Goal: Task Accomplishment & Management: Use online tool/utility

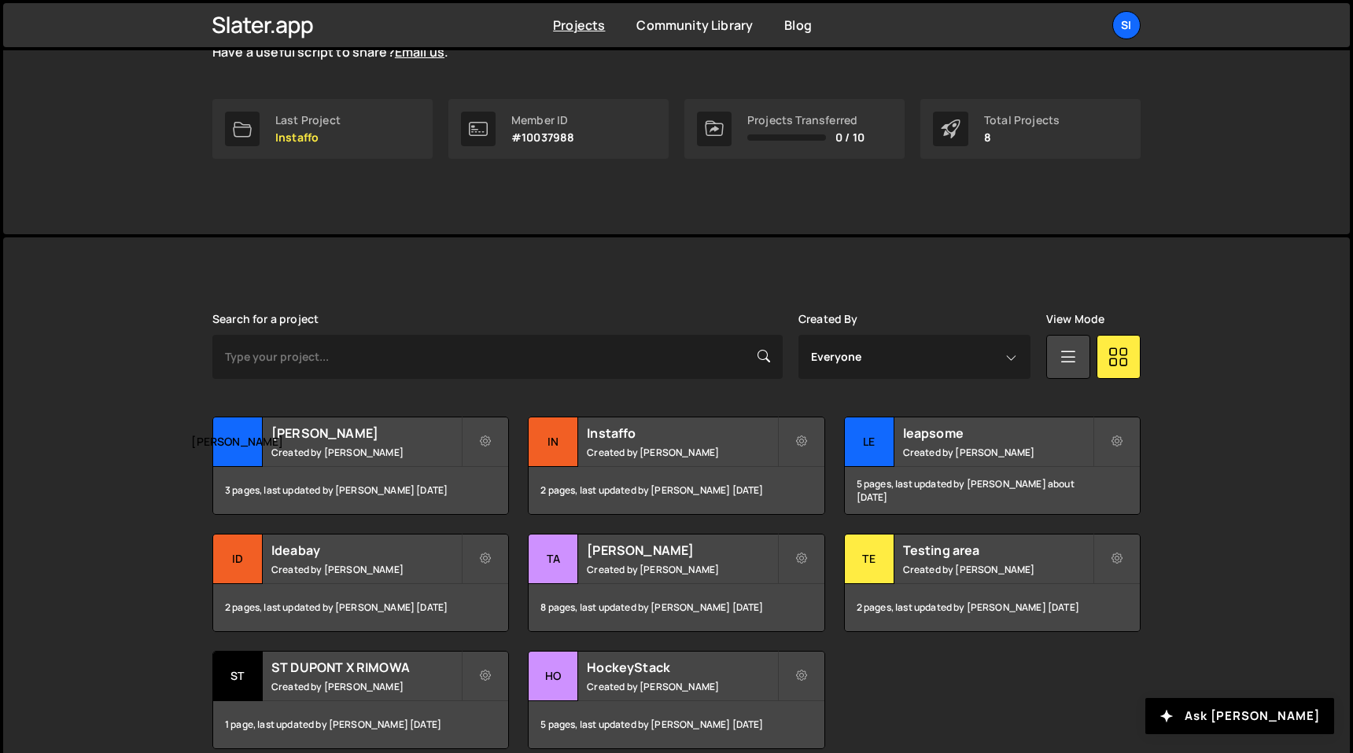
scroll to position [290, 0]
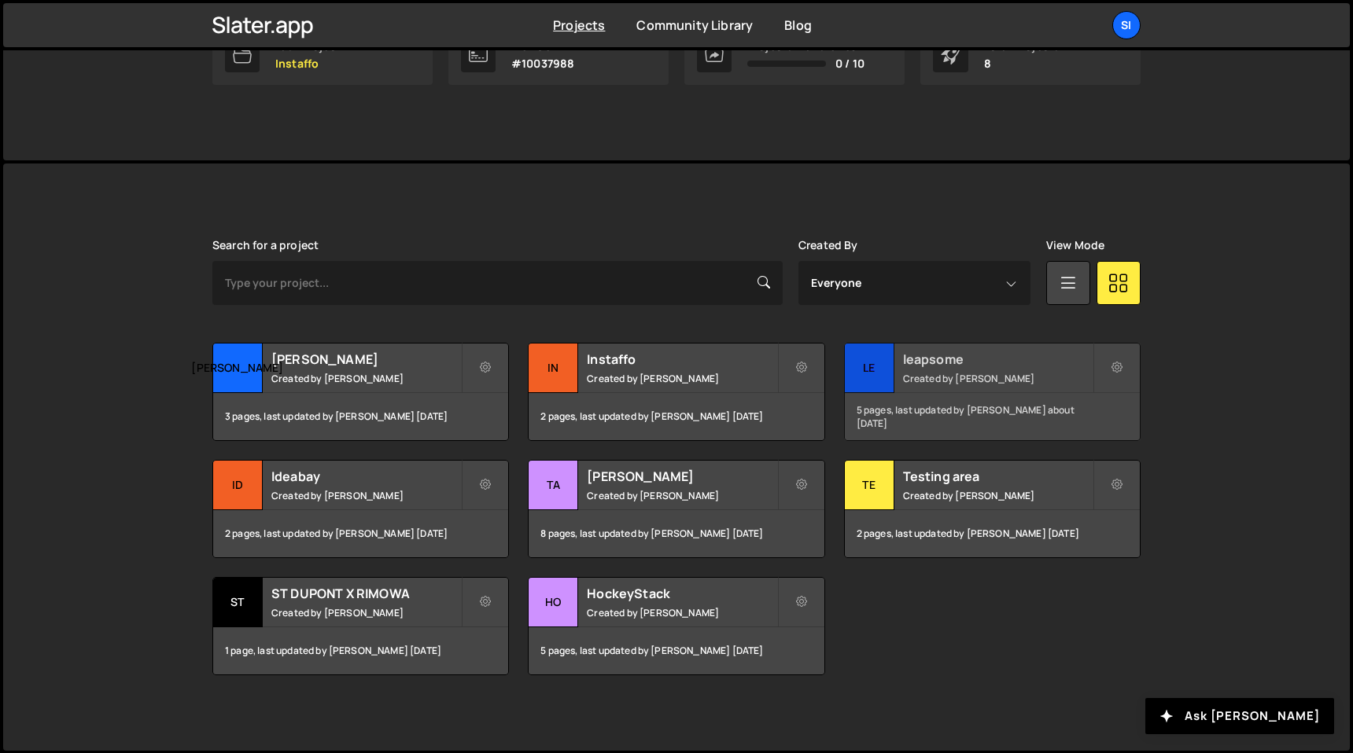
click at [872, 355] on div "le" at bounding box center [870, 369] width 50 height 50
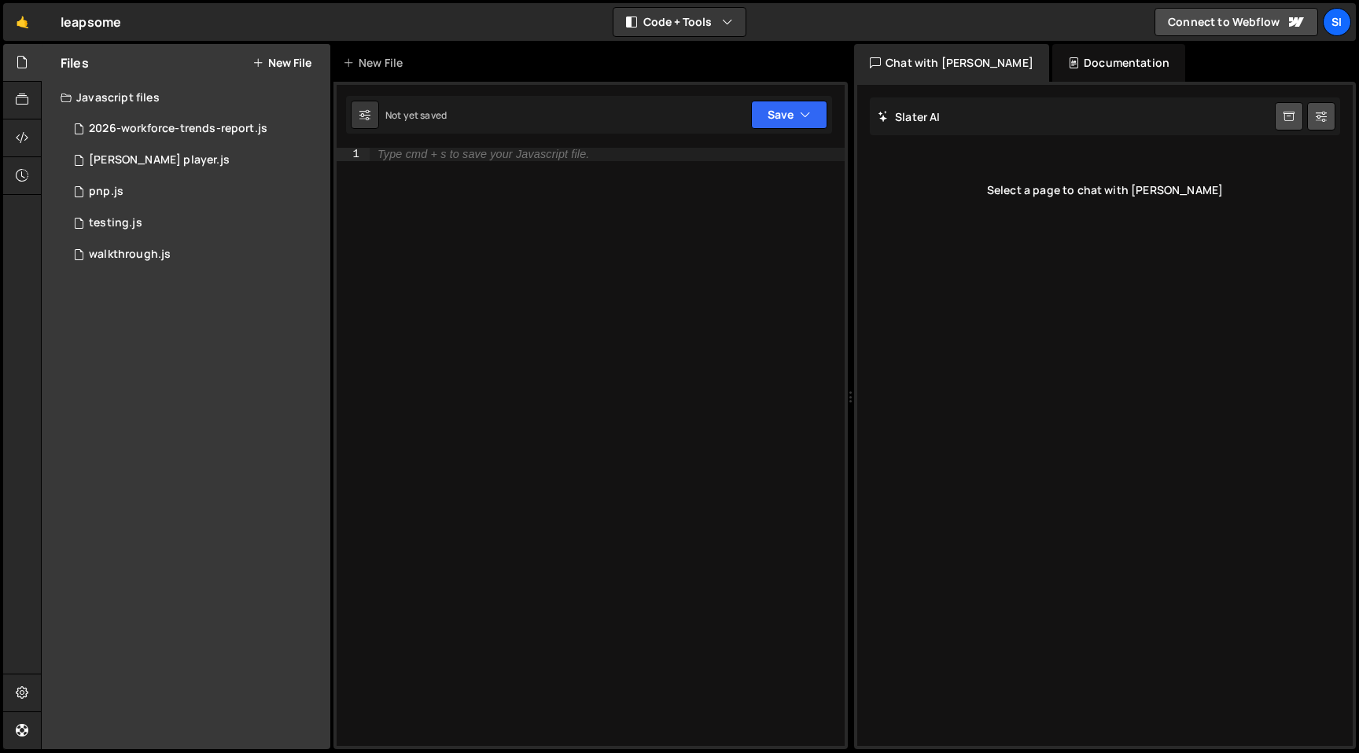
click at [217, 109] on div "Javascript files" at bounding box center [186, 97] width 289 height 31
click at [219, 101] on div "Javascript files" at bounding box center [186, 97] width 289 height 31
click at [219, 142] on div "0 2026-workforce-trends-report.js 0" at bounding box center [198, 128] width 275 height 31
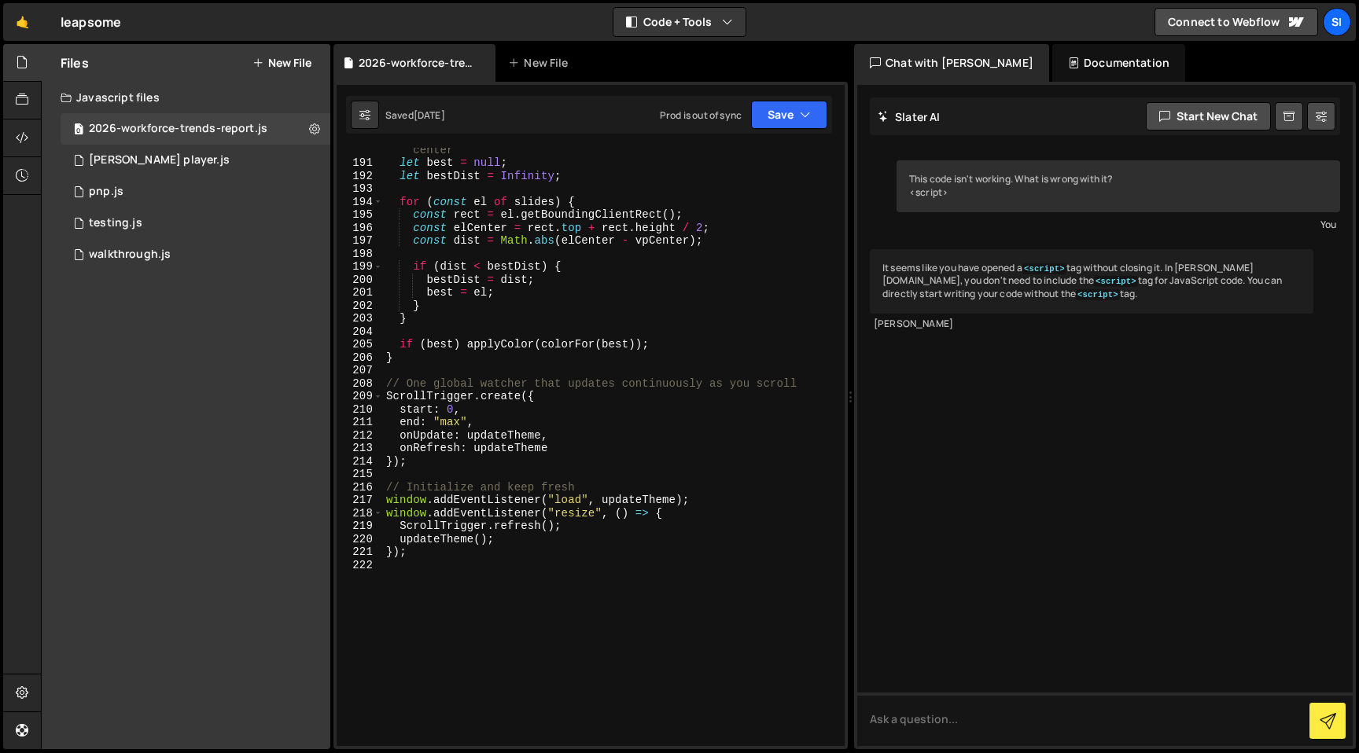
scroll to position [2864, 0]
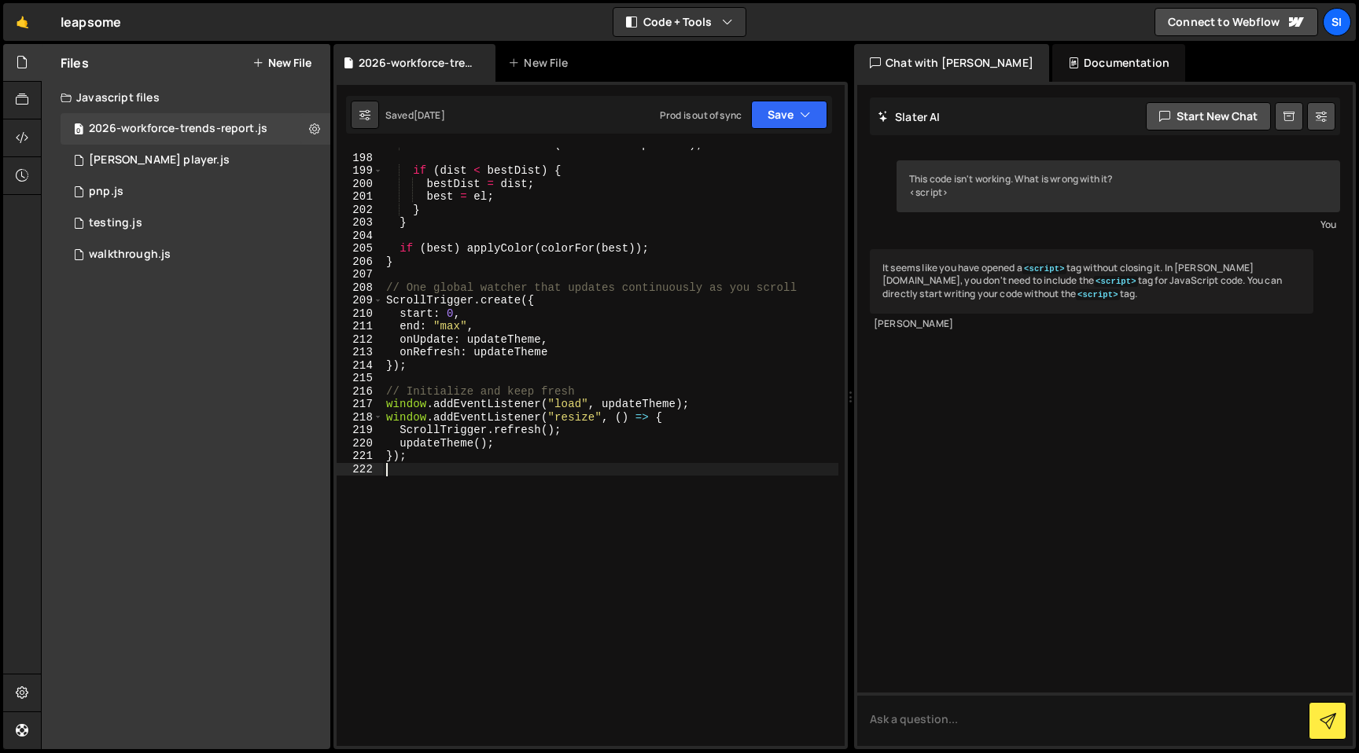
click at [595, 623] on div "const dist = Math . abs ( elCenter - vpCenter ) ; if ( dist < bestDist ) { best…" at bounding box center [610, 450] width 455 height 624
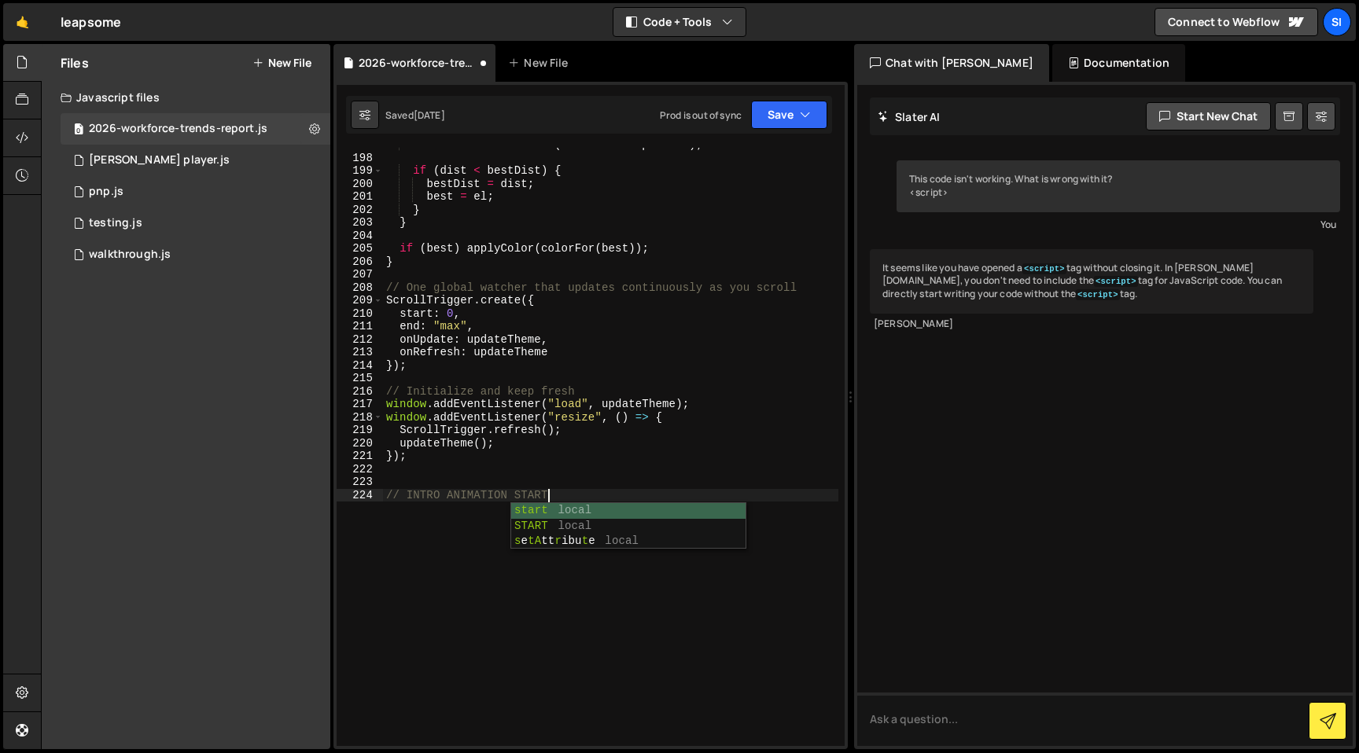
scroll to position [0, 10]
click at [410, 493] on div "const dist = Math . abs ( elCenter - vpCenter ) ; if ( dist < bestDist ) { best…" at bounding box center [610, 450] width 455 height 624
type textarea "// INTRO ANIMATION START"
click at [580, 499] on div "const dist = Math . abs ( elCenter - vpCenter ) ; if ( dist < bestDist ) { best…" at bounding box center [610, 450] width 455 height 624
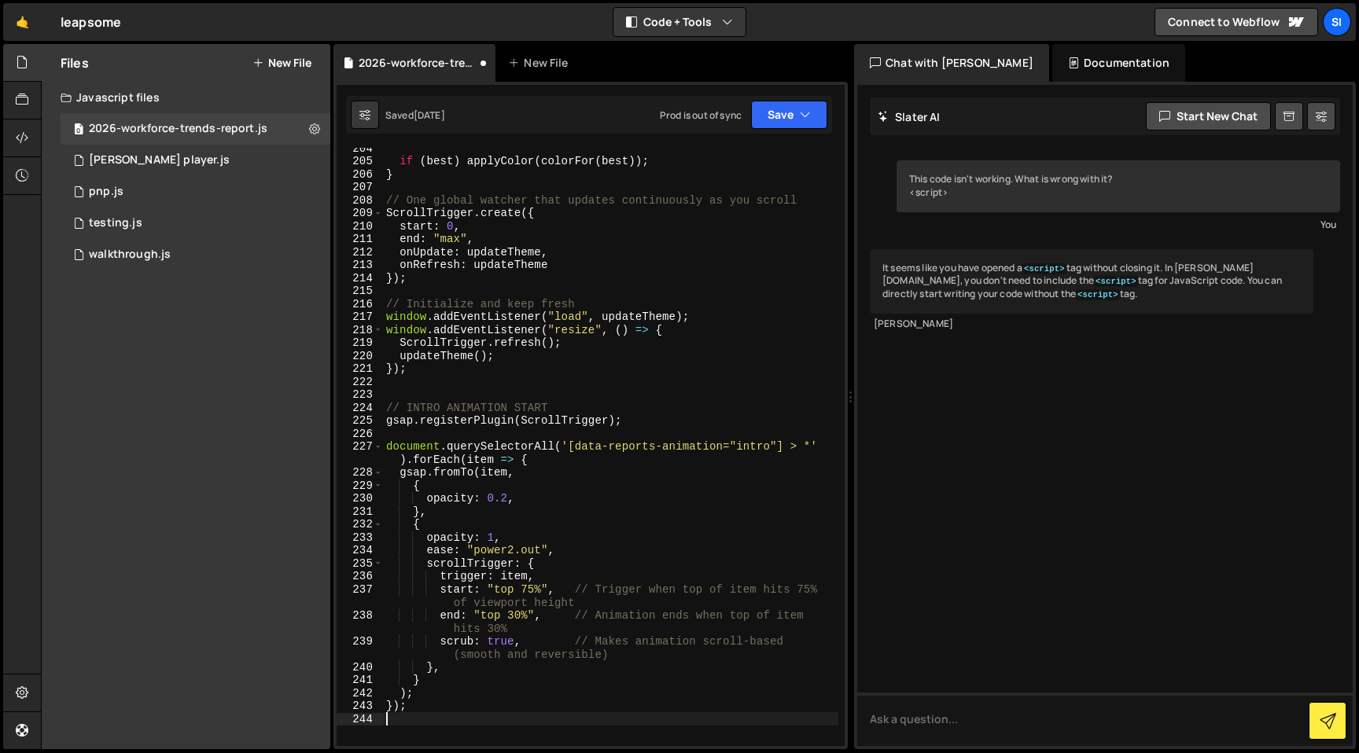
scroll to position [2956, 0]
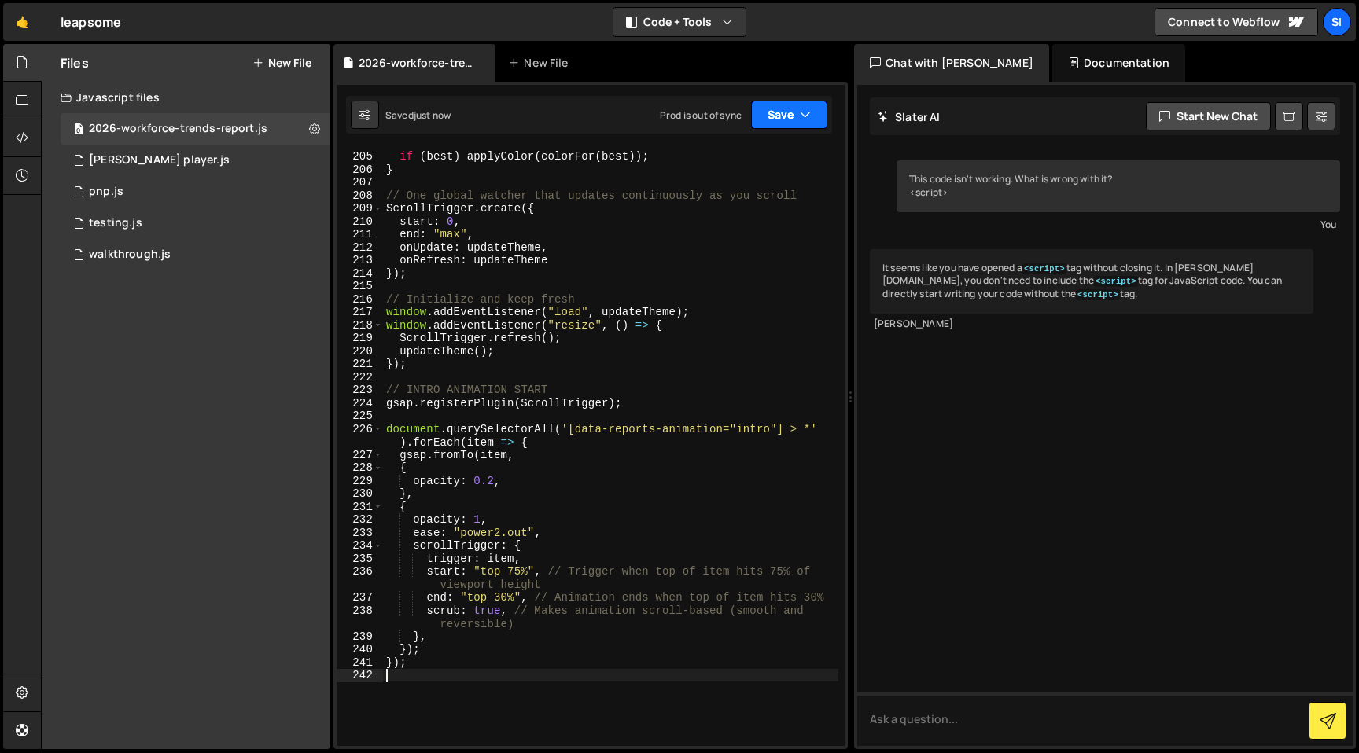
click at [791, 109] on button "Save" at bounding box center [789, 115] width 76 height 28
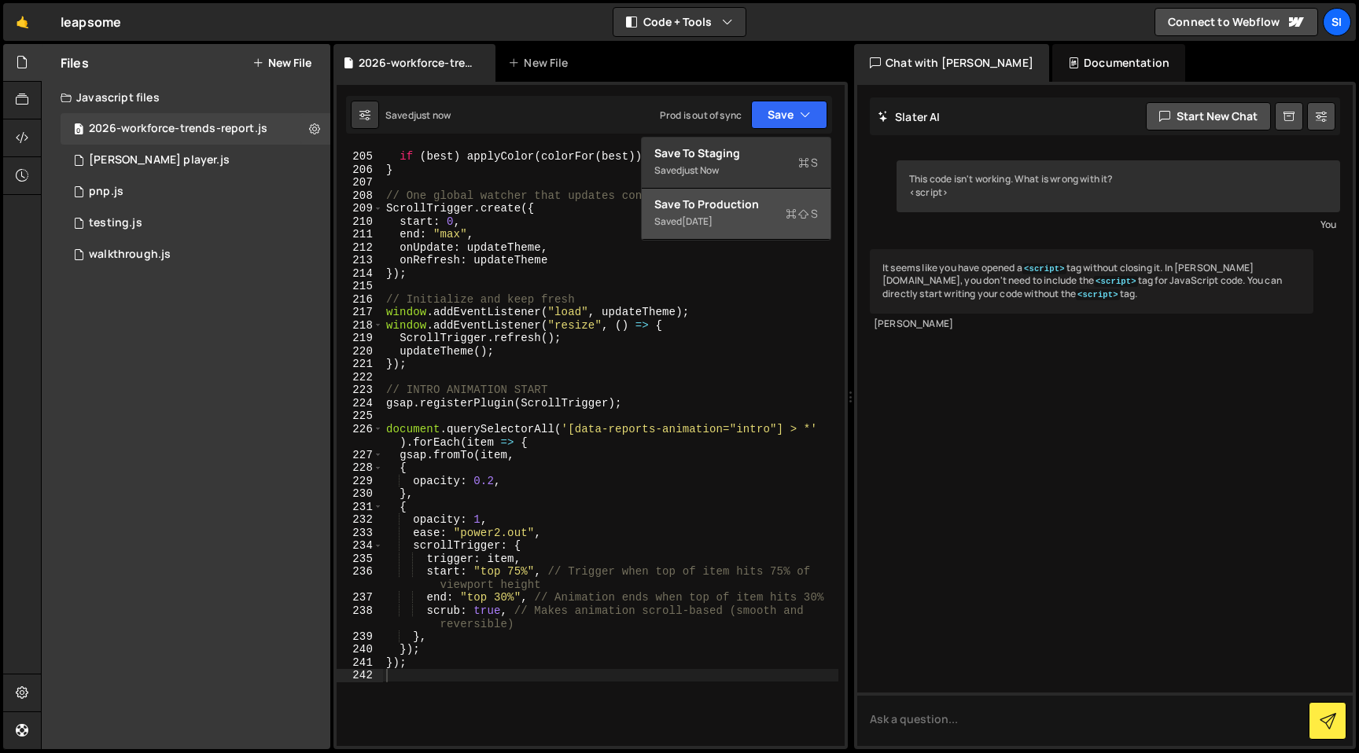
click at [786, 190] on button "Save to Production S Saved [DATE]" at bounding box center [736, 214] width 189 height 51
